Goal: Information Seeking & Learning: Find specific fact

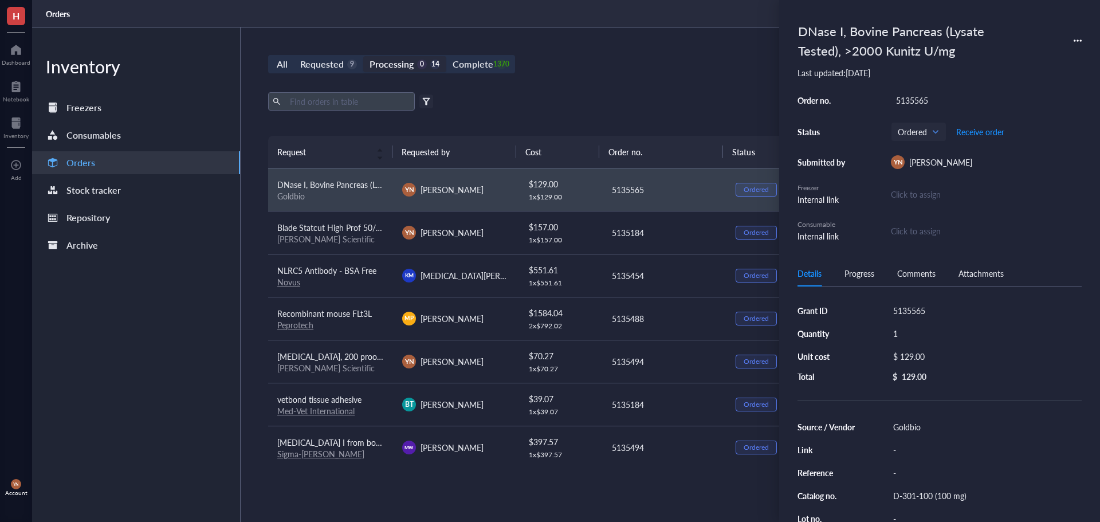
click at [408, 62] on div "Processing" at bounding box center [391, 64] width 44 height 16
click at [363, 56] on input "Processing 0 14" at bounding box center [363, 56] width 0 height 0
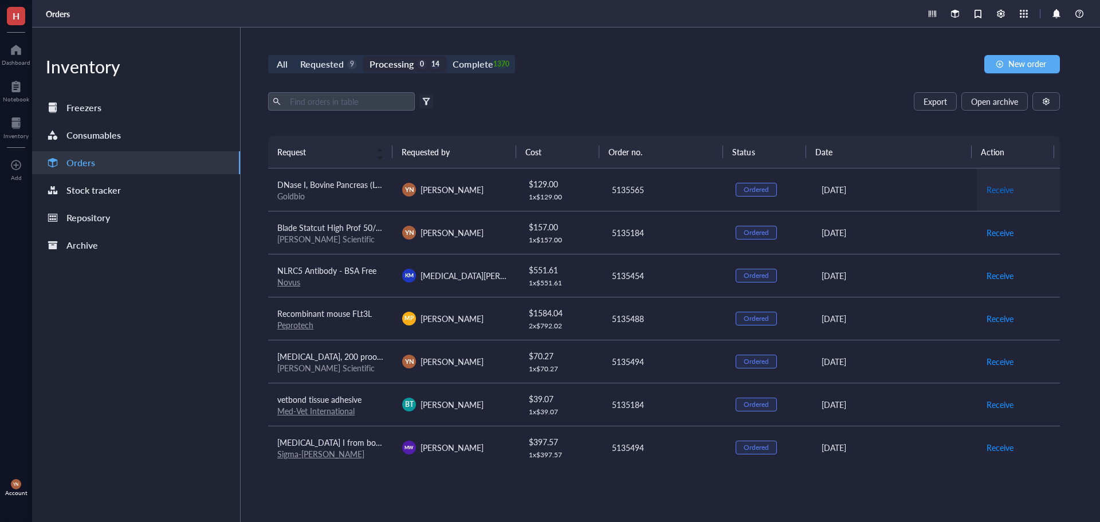
click at [986, 191] on span "Receive" at bounding box center [999, 189] width 27 height 13
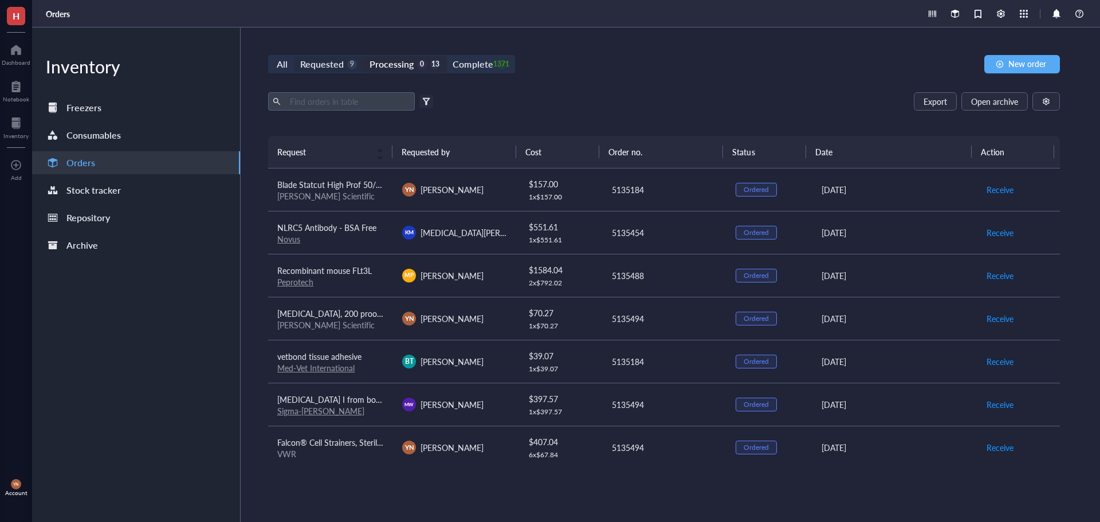
click at [345, 72] on div "Requested 9" at bounding box center [328, 64] width 57 height 16
click at [294, 56] on input "Requested 9" at bounding box center [294, 56] width 0 height 0
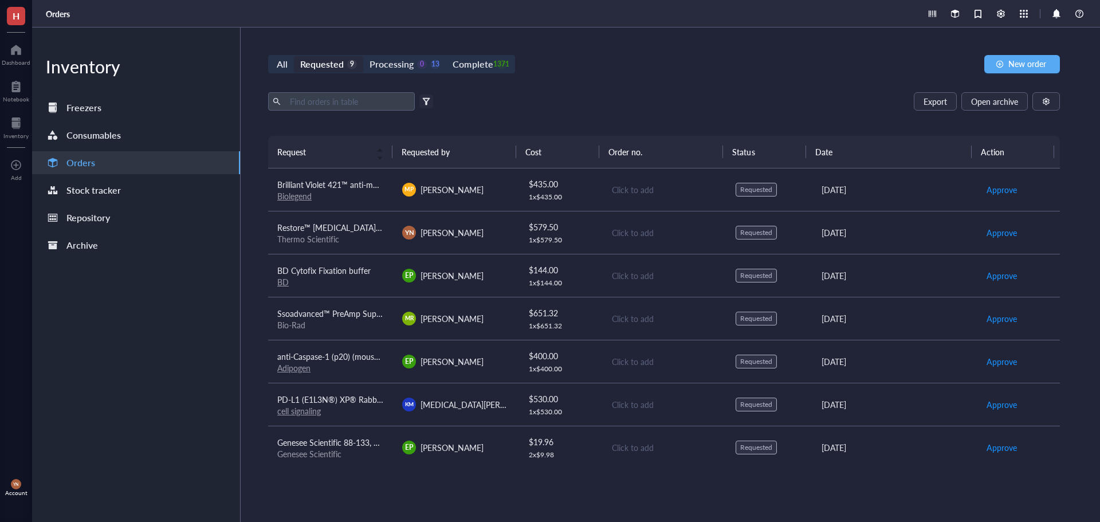
click at [603, 94] on div "Export Open archive" at bounding box center [663, 101] width 791 height 18
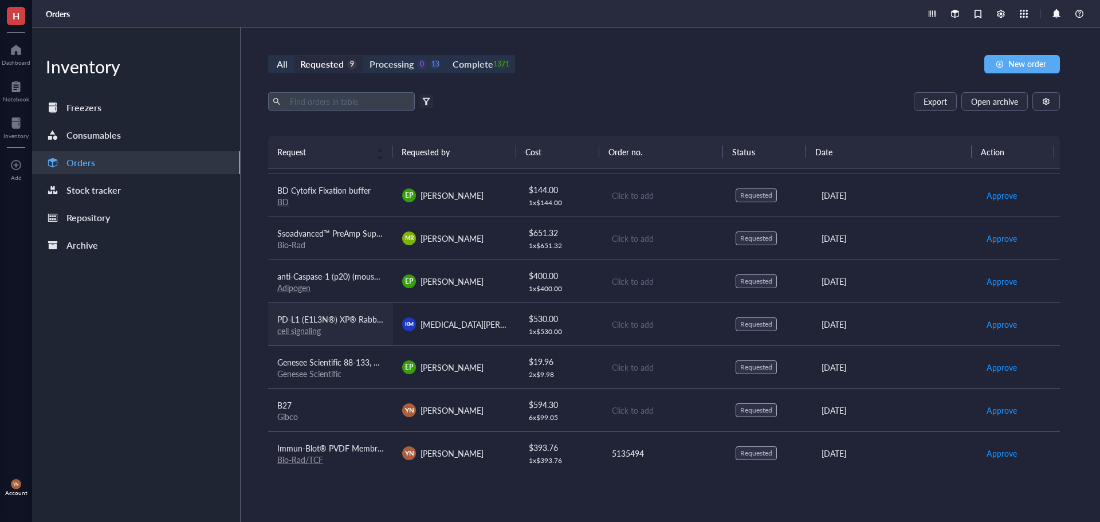
scroll to position [87, 0]
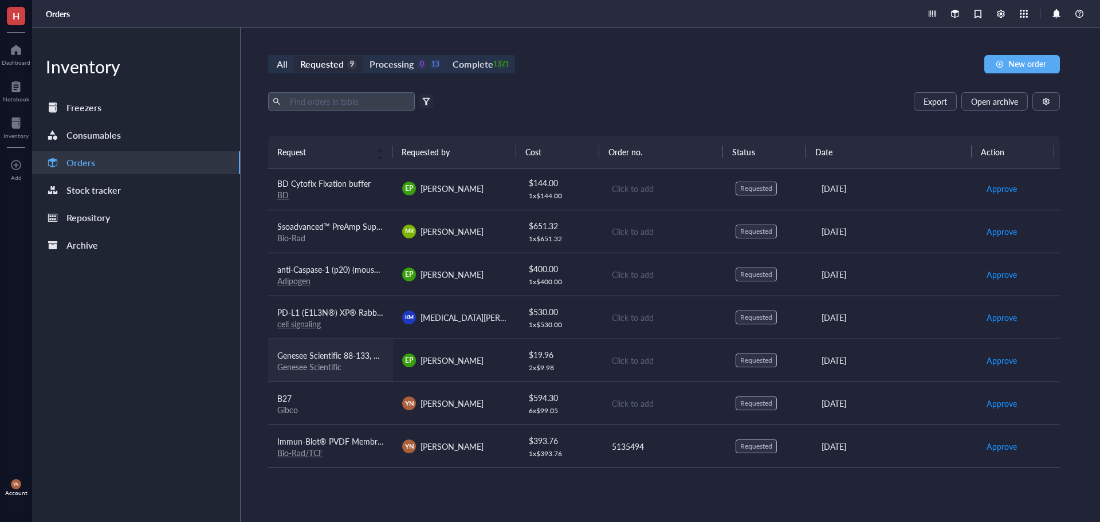
click at [354, 357] on span "Genesee Scientific 88-133, Liquid Bleach Germicidal Ultra Bleach, 1 Gallon/Unit" at bounding box center [417, 354] width 280 height 11
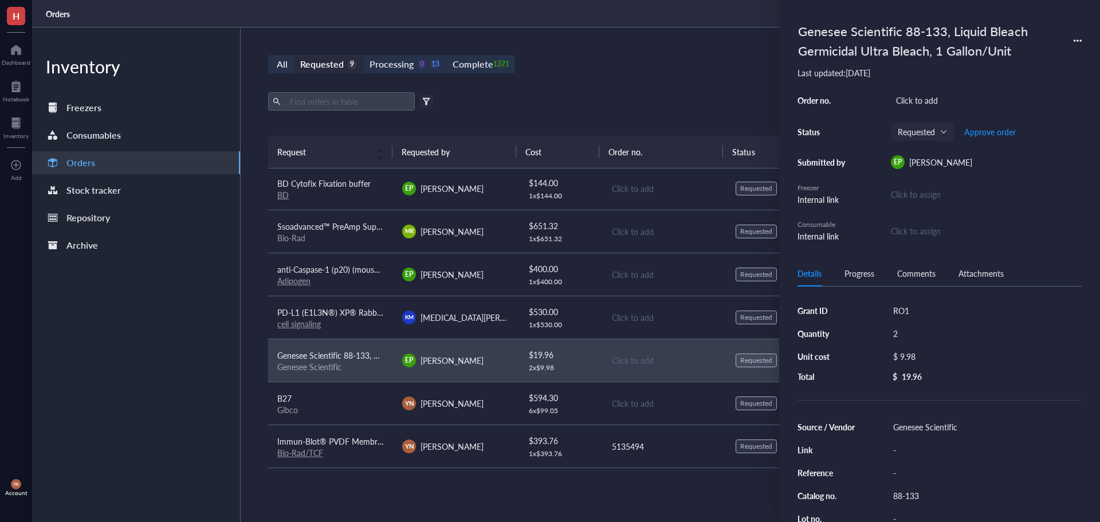
click at [629, 102] on div "Export Open archive" at bounding box center [663, 101] width 791 height 18
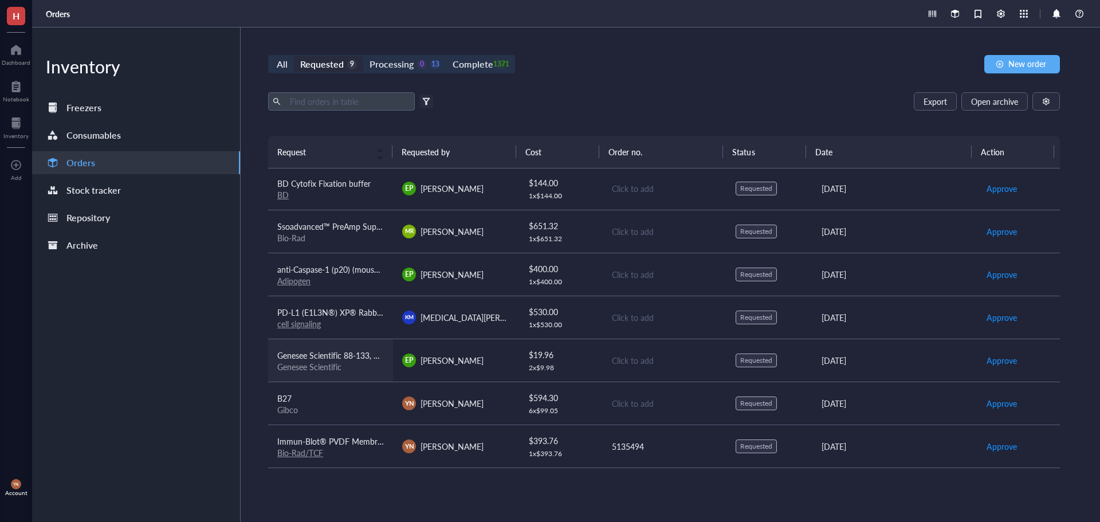
click at [358, 354] on span "Genesee Scientific 88-133, Liquid Bleach Germicidal Ultra Bleach, 1 Gallon/Unit" at bounding box center [417, 354] width 280 height 11
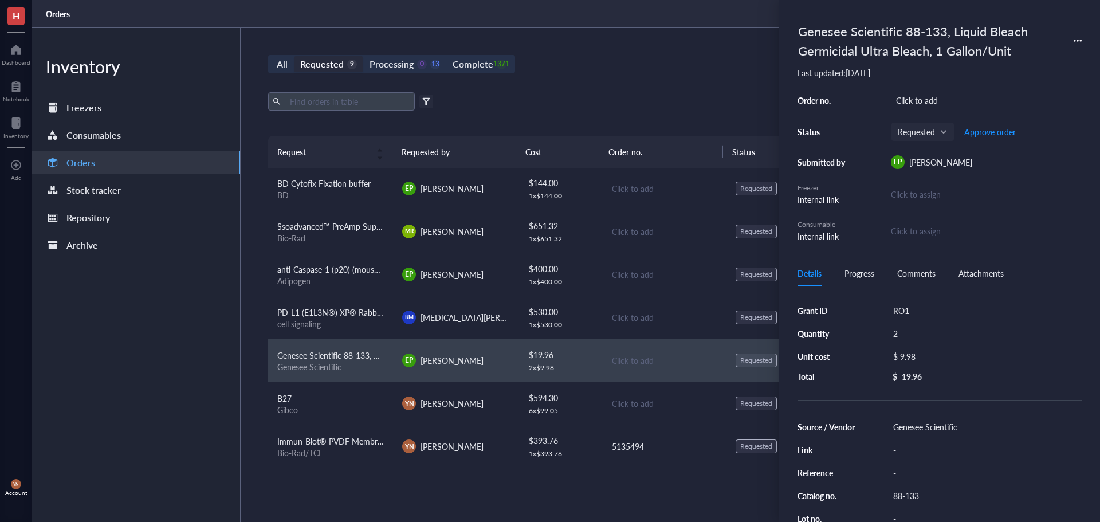
click at [626, 81] on div "All Requested 9 Processing 0 13 Complete 1371 New order Export Open archive Fil…" at bounding box center [664, 274] width 846 height 494
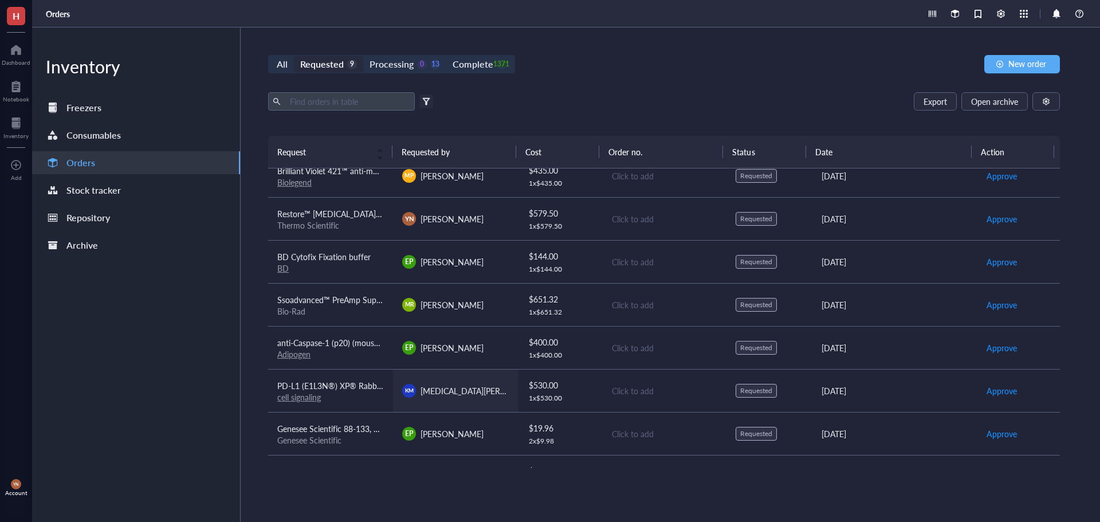
scroll to position [0, 0]
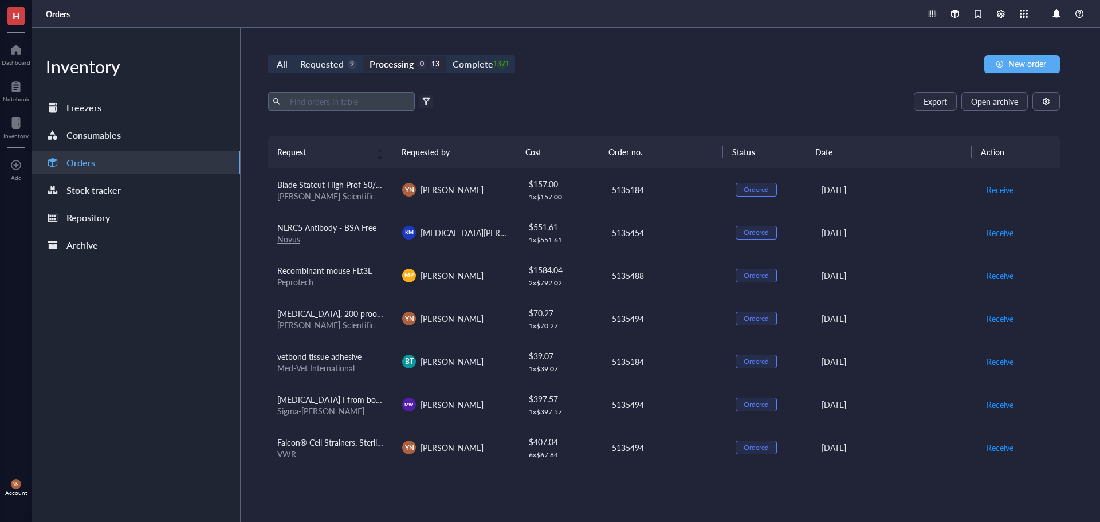
click at [610, 93] on div "Export Open archive" at bounding box center [663, 101] width 791 height 18
click at [332, 72] on div "All Requested 9 Processing 0 13 Complete 1371" at bounding box center [391, 64] width 247 height 18
click at [330, 66] on div "Requested" at bounding box center [322, 64] width 44 height 16
click at [294, 56] on input "Requested 9" at bounding box center [294, 56] width 0 height 0
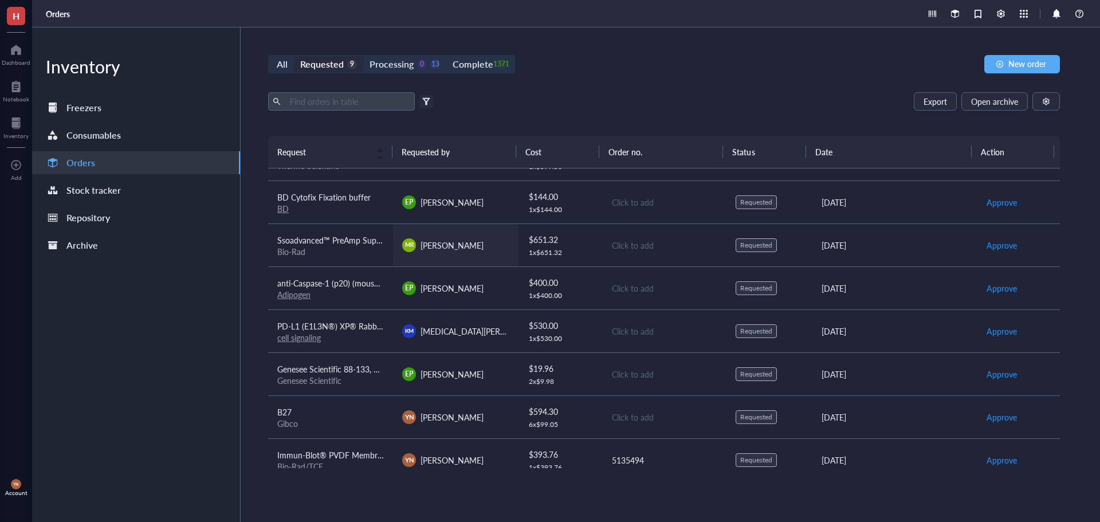
scroll to position [87, 0]
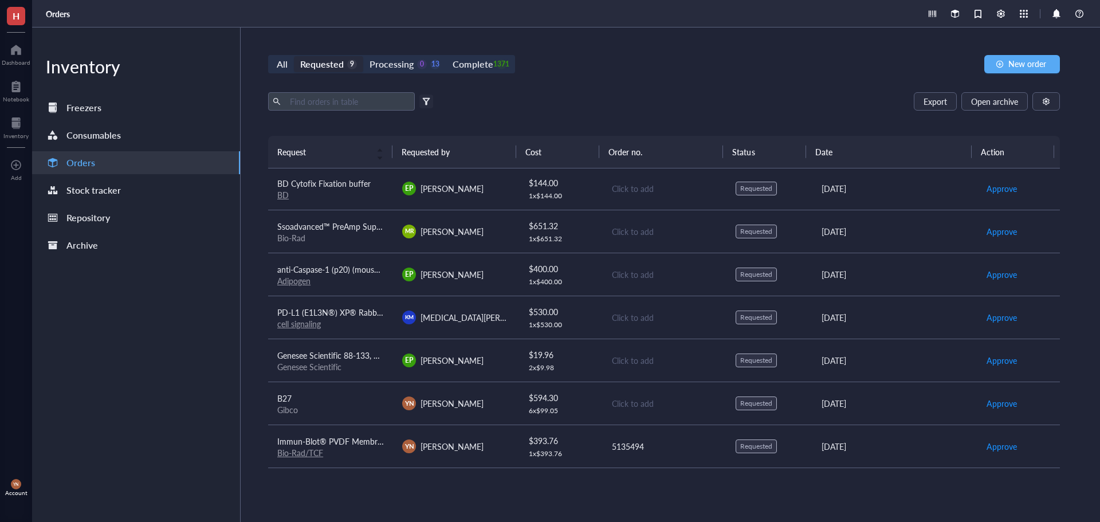
drag, startPoint x: 107, startPoint y: 449, endPoint x: 117, endPoint y: 445, distance: 11.1
click at [107, 448] on div "Inventory Freezers Consumables Orders Stock tracker Repository Archive" at bounding box center [136, 274] width 208 height 494
drag, startPoint x: 703, startPoint y: 103, endPoint x: 574, endPoint y: 96, distance: 128.4
click at [702, 103] on div "Export Open archive" at bounding box center [663, 101] width 791 height 18
click at [496, 70] on div "Complete 1371" at bounding box center [478, 64] width 53 height 16
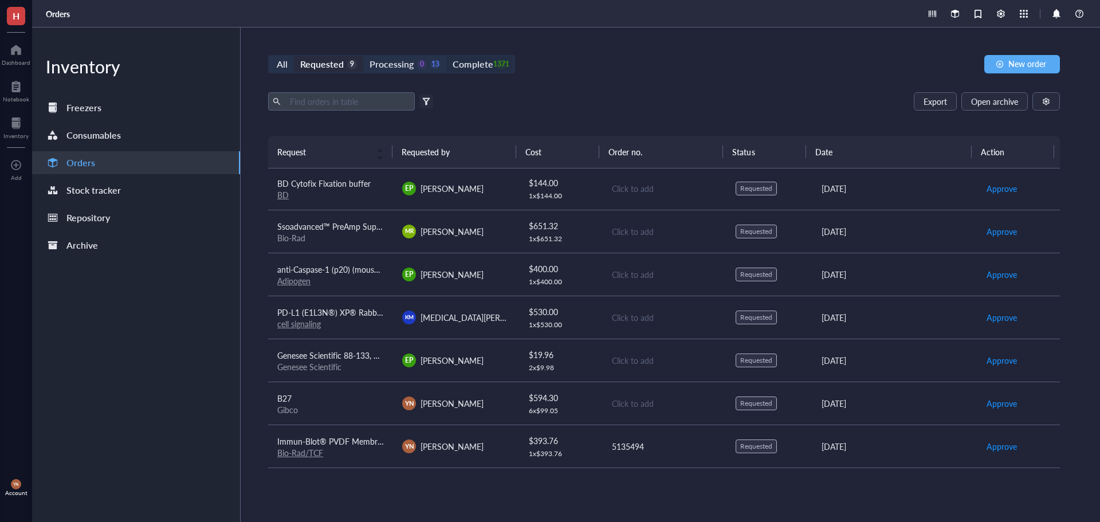
click at [446, 56] on input "Complete 1371" at bounding box center [446, 56] width 0 height 0
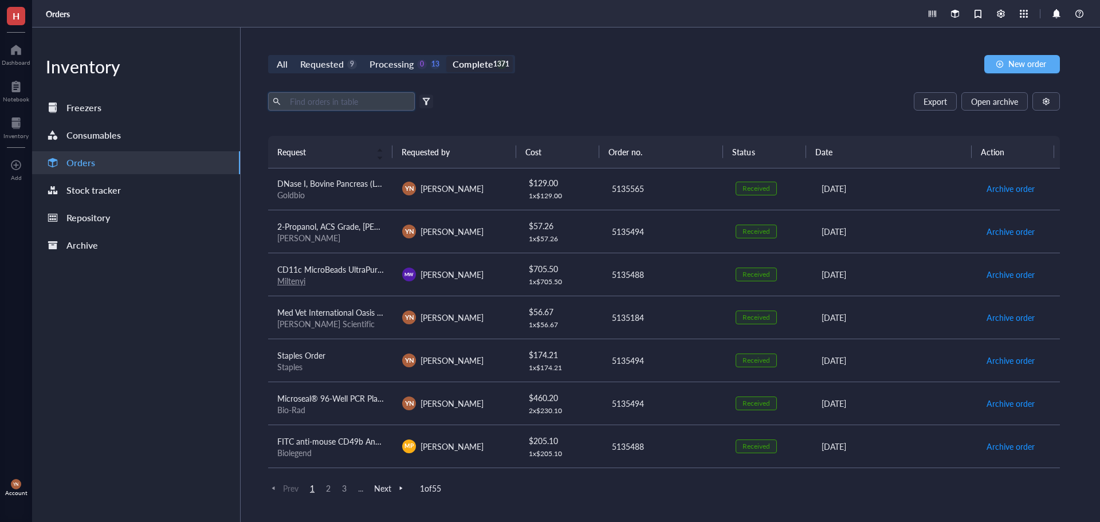
click at [317, 108] on input "text" at bounding box center [347, 101] width 125 height 17
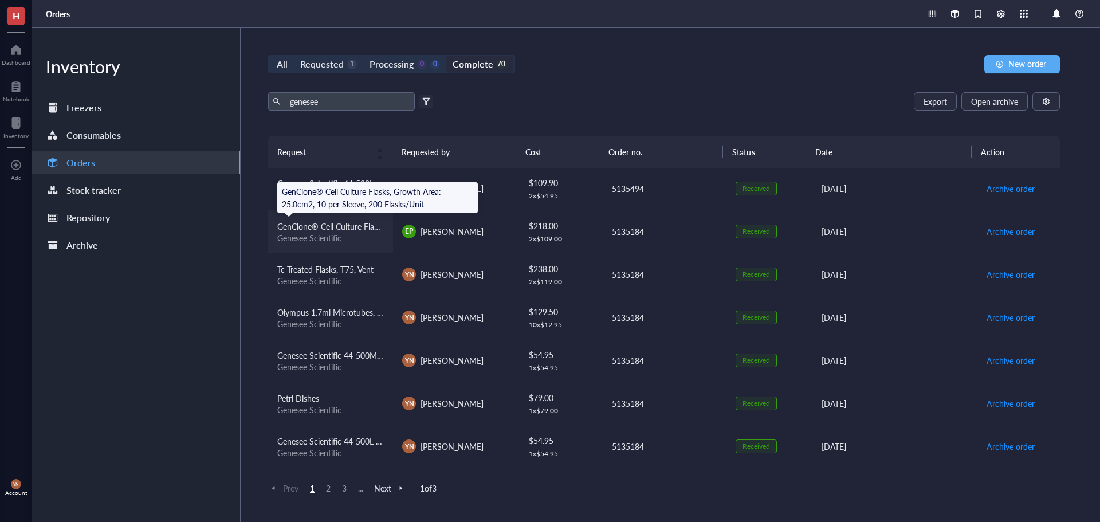
click at [362, 226] on span "GenClone® Cell Culture Flasks, Growth Area: 25.0cm2, 10 per Sleeve, 200 Flasks/…" at bounding box center [429, 225] width 304 height 11
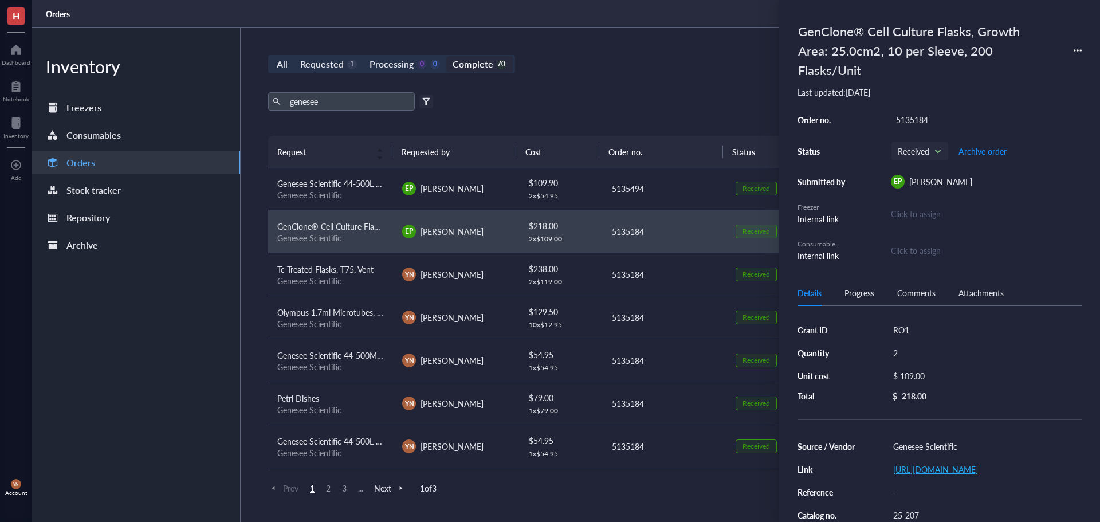
click at [953, 475] on link "[URL][DOMAIN_NAME]" at bounding box center [935, 468] width 85 height 11
click at [346, 398] on div "Petri Dishes" at bounding box center [330, 398] width 107 height 13
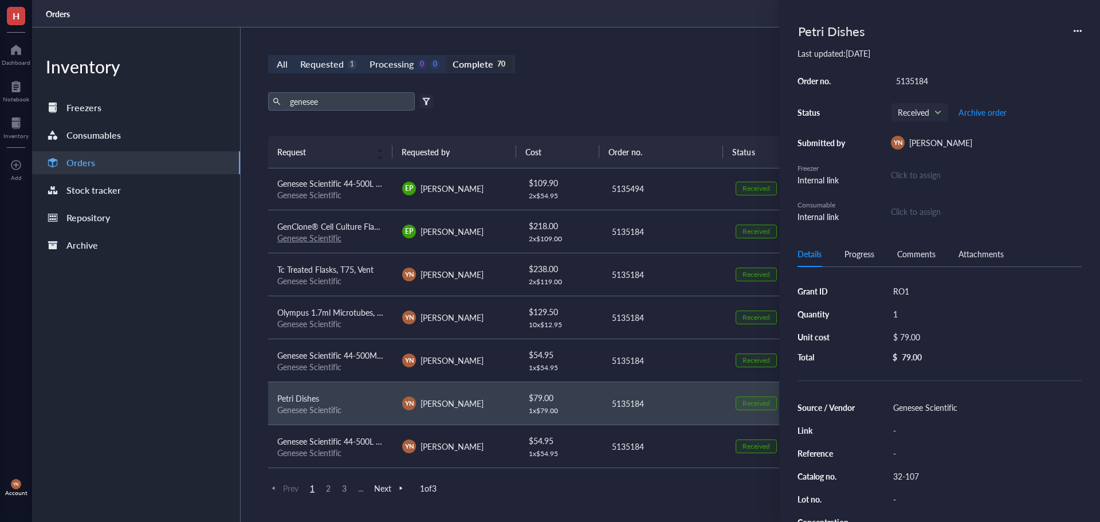
click at [900, 467] on div "Source / Vendor Genesee Scientific Link - Reference - Catalog no. 32-107 Lot no…" at bounding box center [939, 487] width 284 height 176
click at [908, 474] on div "32-107" at bounding box center [985, 476] width 194 height 16
click at [908, 474] on input "32-107" at bounding box center [906, 475] width 37 height 15
click at [911, 471] on input "32-107" at bounding box center [906, 475] width 37 height 15
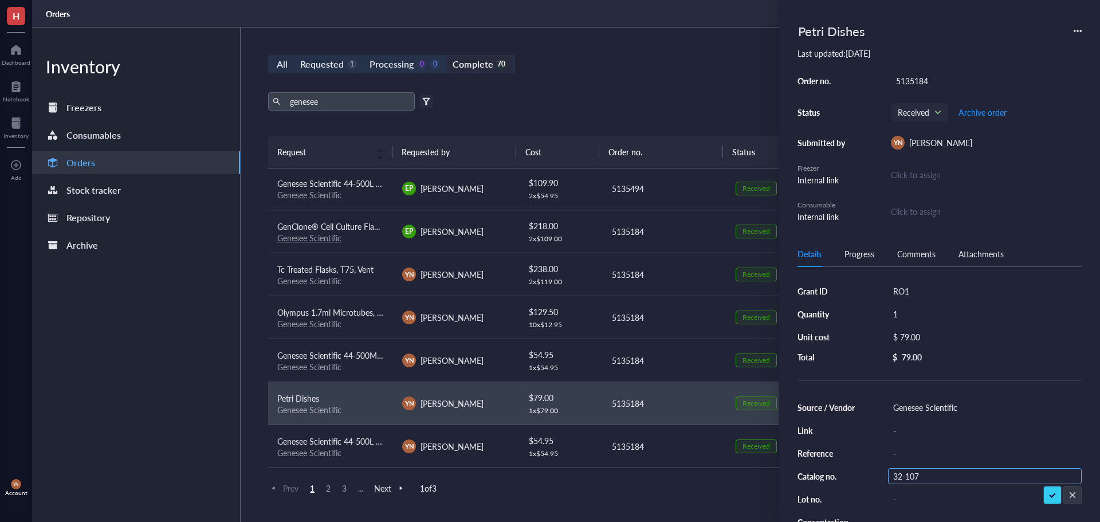
click at [911, 471] on input "32-107" at bounding box center [906, 475] width 37 height 15
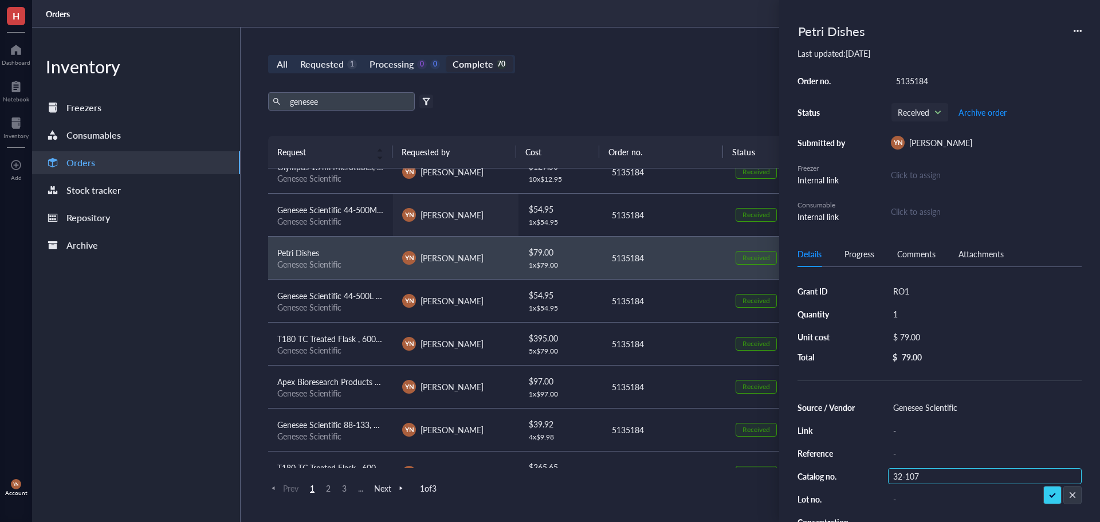
scroll to position [259, 0]
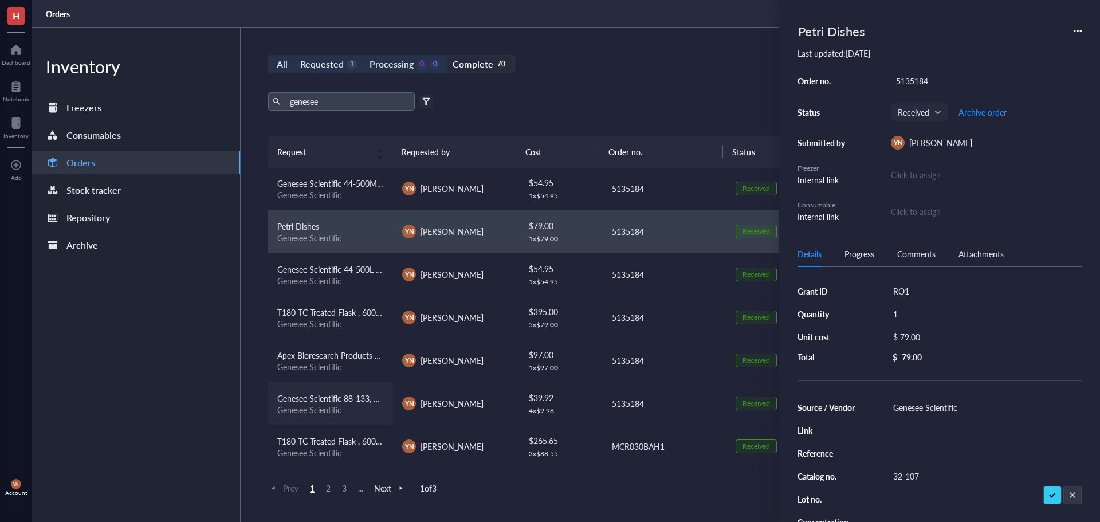
click at [357, 404] on div "Genesee Scientific 88-133, Liquid Bleach Germicidal Ultra Bleach, 1 Gallon/Unit" at bounding box center [330, 398] width 107 height 13
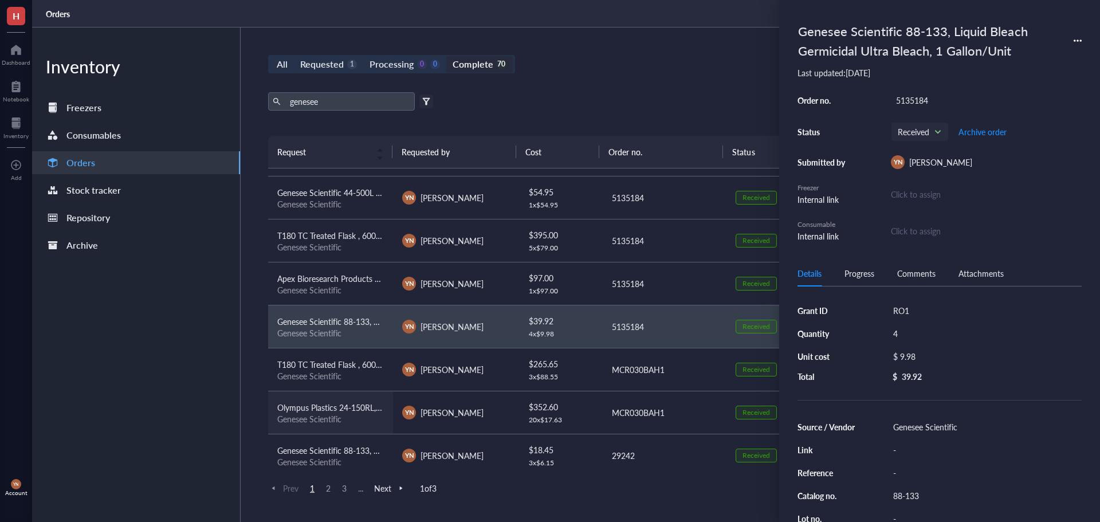
scroll to position [373, 0]
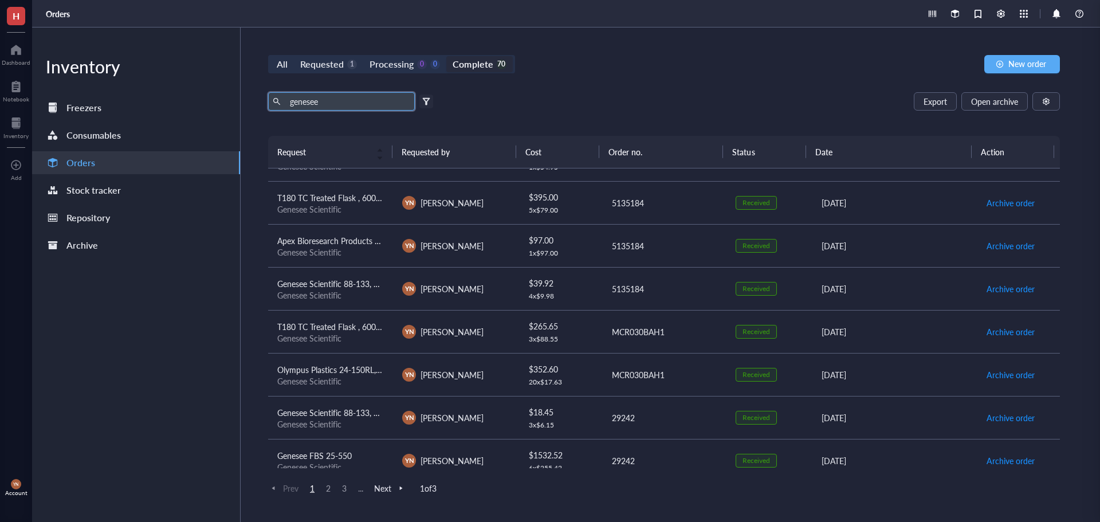
drag, startPoint x: 337, startPoint y: 104, endPoint x: 118, endPoint y: 86, distance: 220.0
click at [118, 86] on div "Inventory Freezers Consumables Orders Stock tracker Repository Archive All Requ…" at bounding box center [565, 274] width 1067 height 494
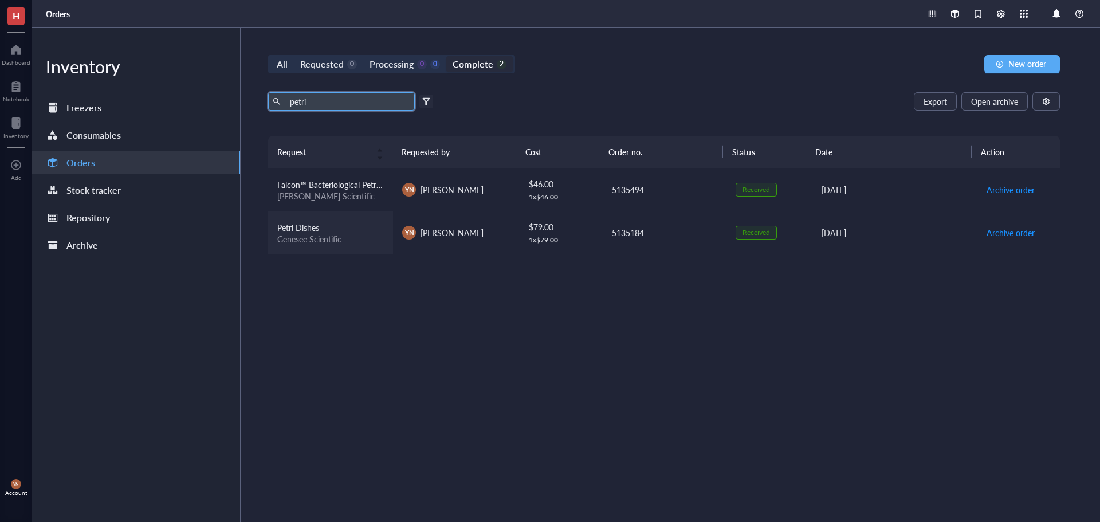
type input "petri"
click at [357, 237] on div "Genesee Scientific" at bounding box center [330, 239] width 107 height 10
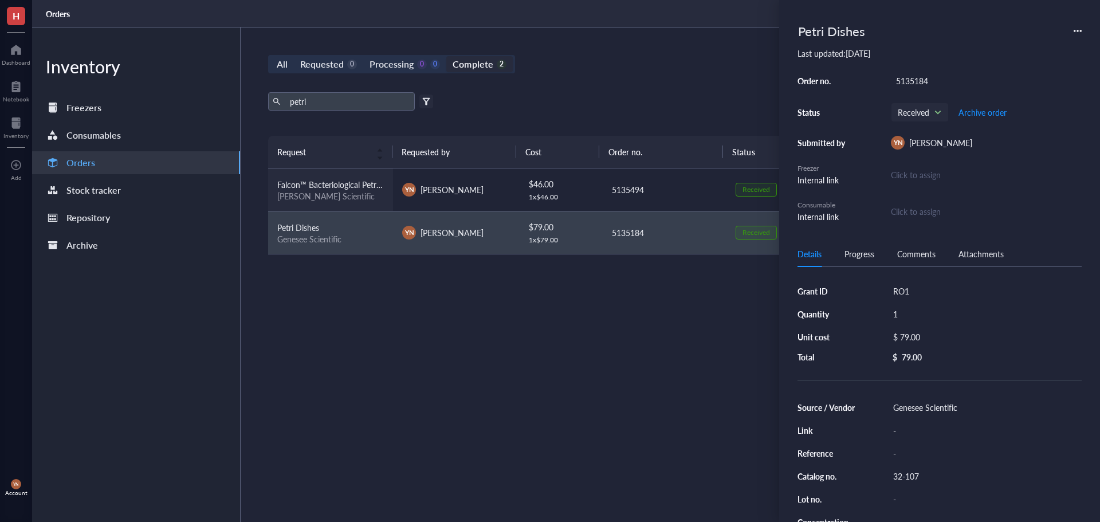
click at [356, 176] on td "Falcon™ Bacteriological Petri Dishes with Lid [PERSON_NAME] Scientific" at bounding box center [330, 189] width 125 height 43
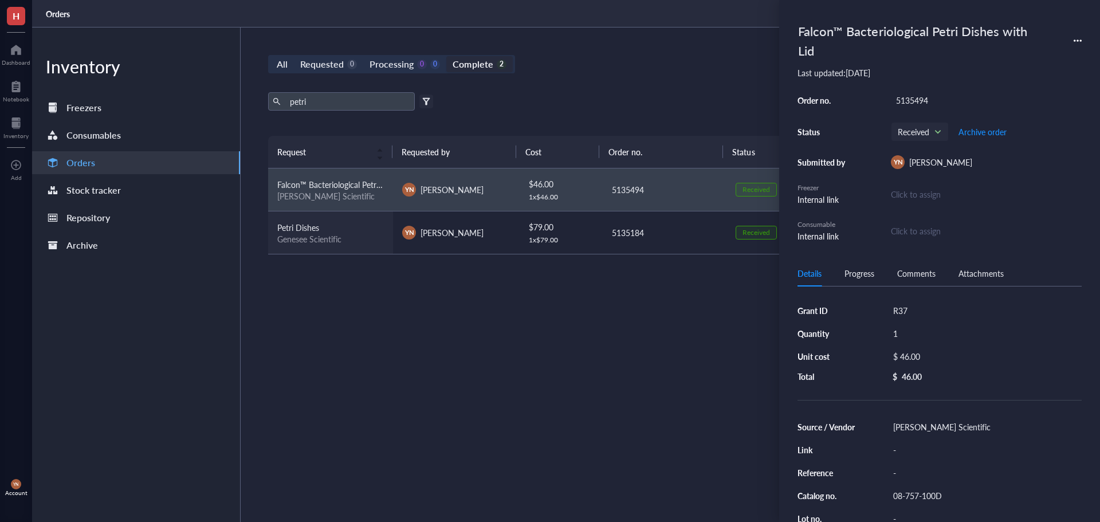
click at [362, 224] on div "Petri Dishes" at bounding box center [330, 227] width 107 height 13
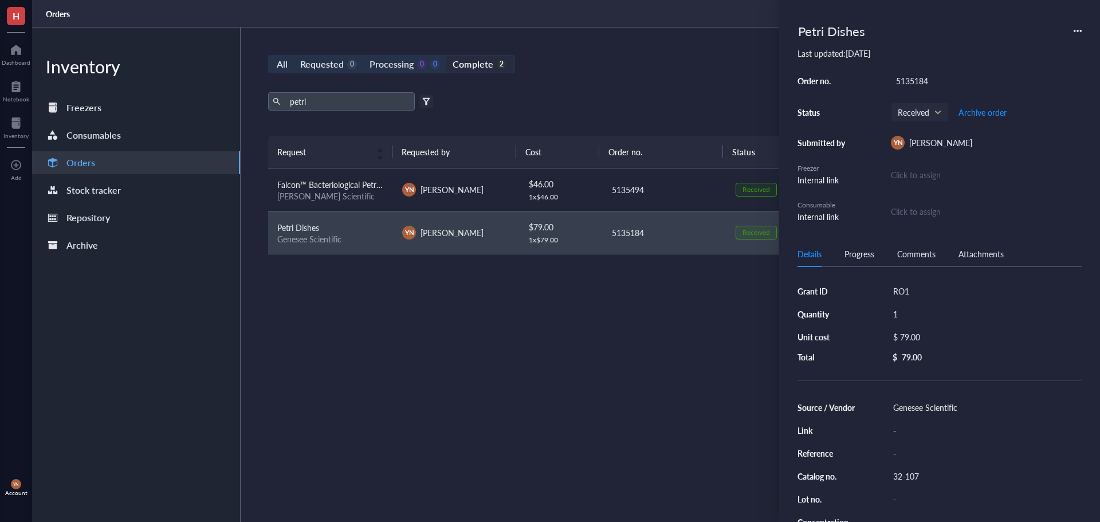
click at [915, 476] on div "32-107" at bounding box center [985, 476] width 194 height 16
click at [915, 476] on input "32-107" at bounding box center [906, 475] width 37 height 15
